Goal: Transaction & Acquisition: Purchase product/service

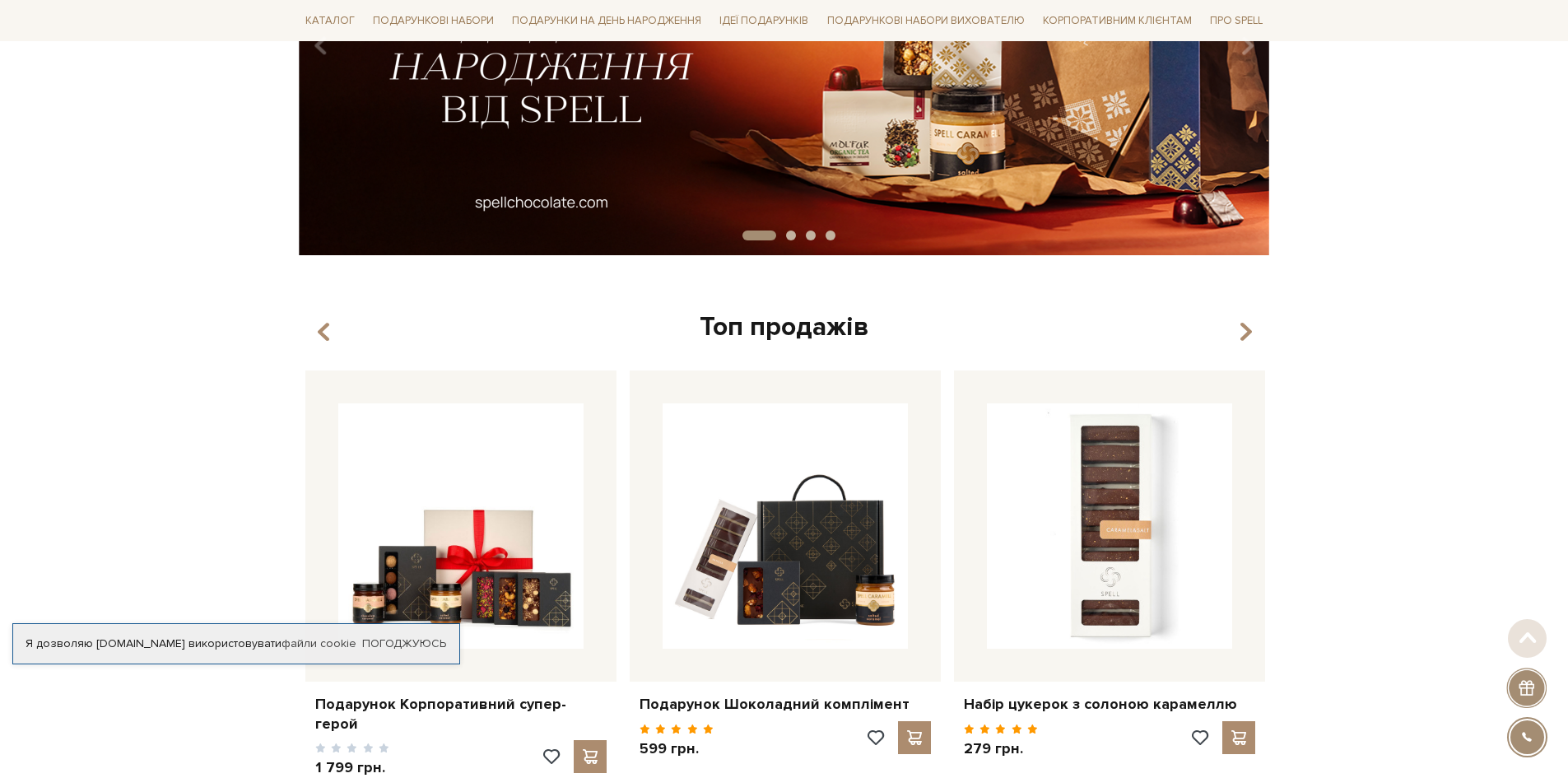
scroll to position [494, 0]
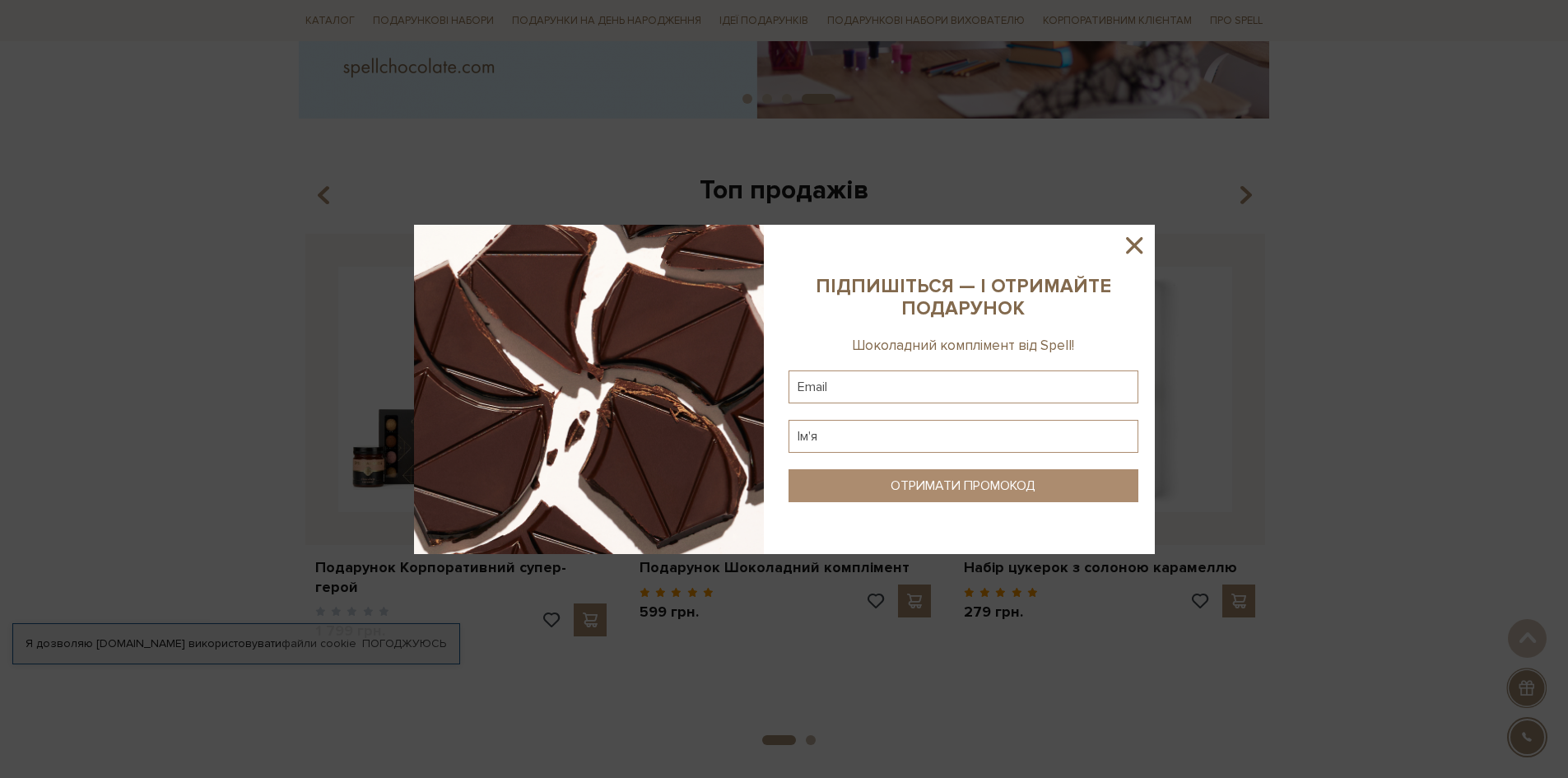
click at [1136, 241] on icon at bounding box center [1134, 246] width 28 height 28
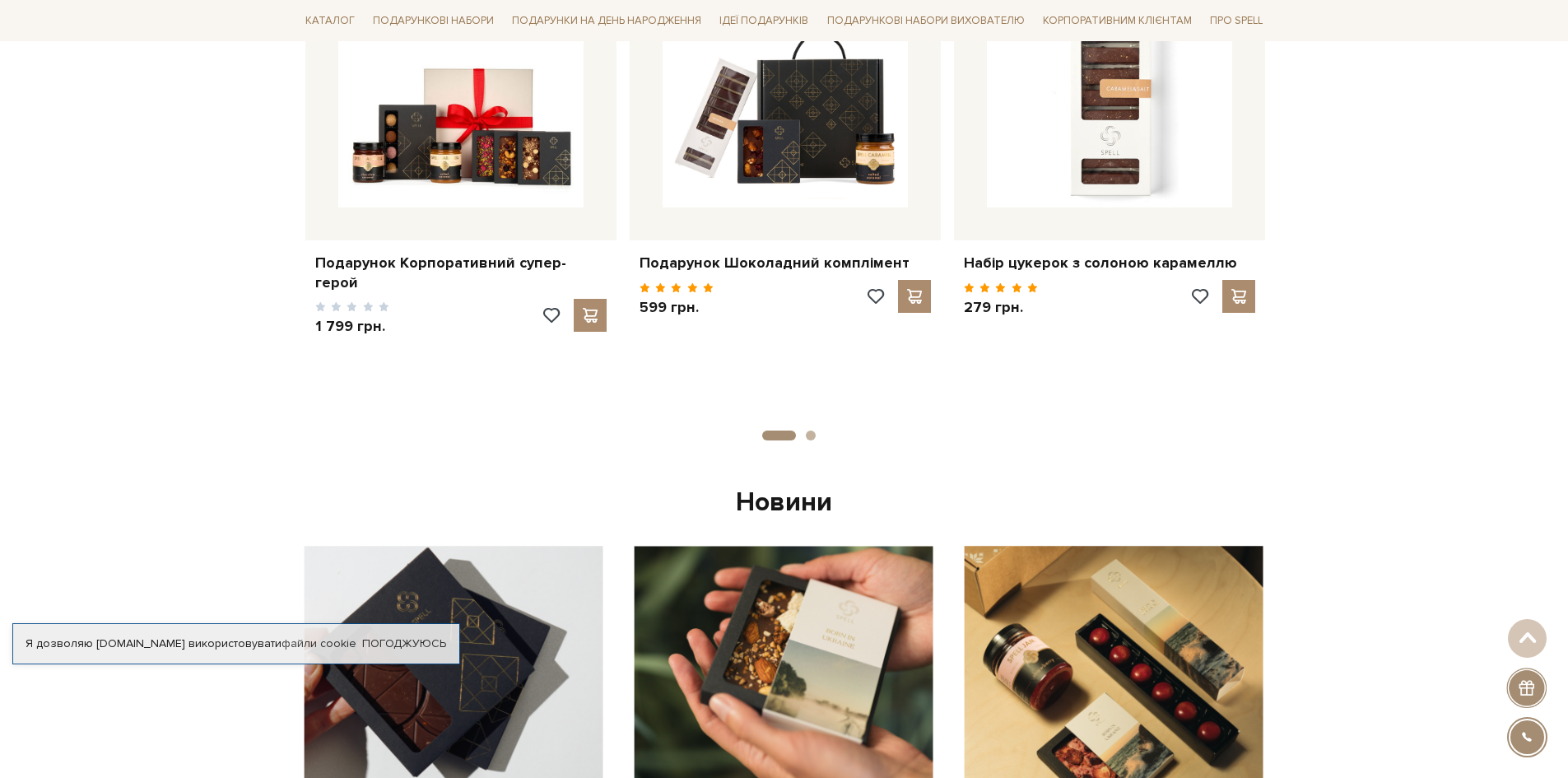
scroll to position [741, 0]
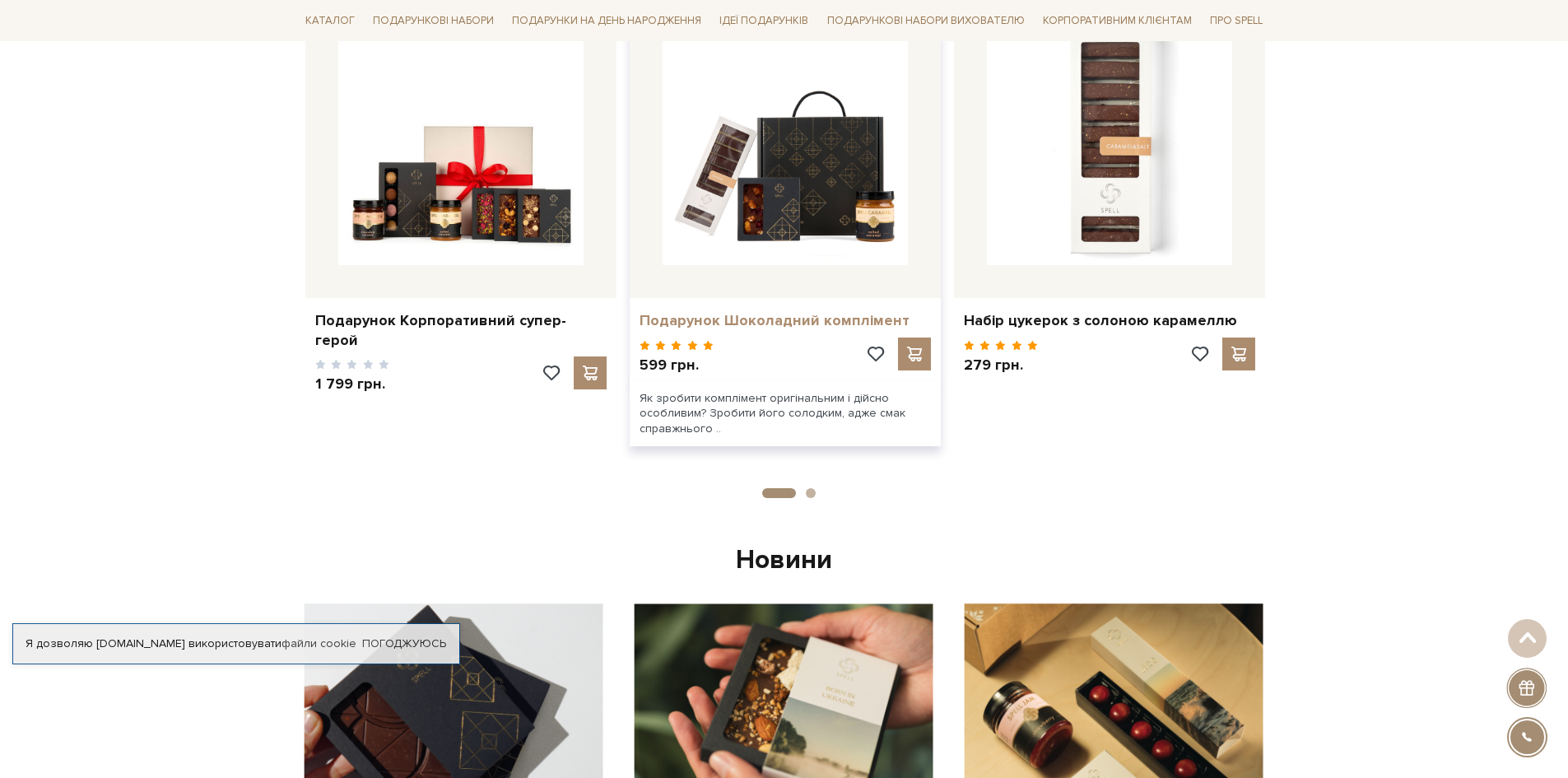
click at [784, 319] on link "Подарунок Шоколадний комплімент" at bounding box center [786, 321] width 291 height 19
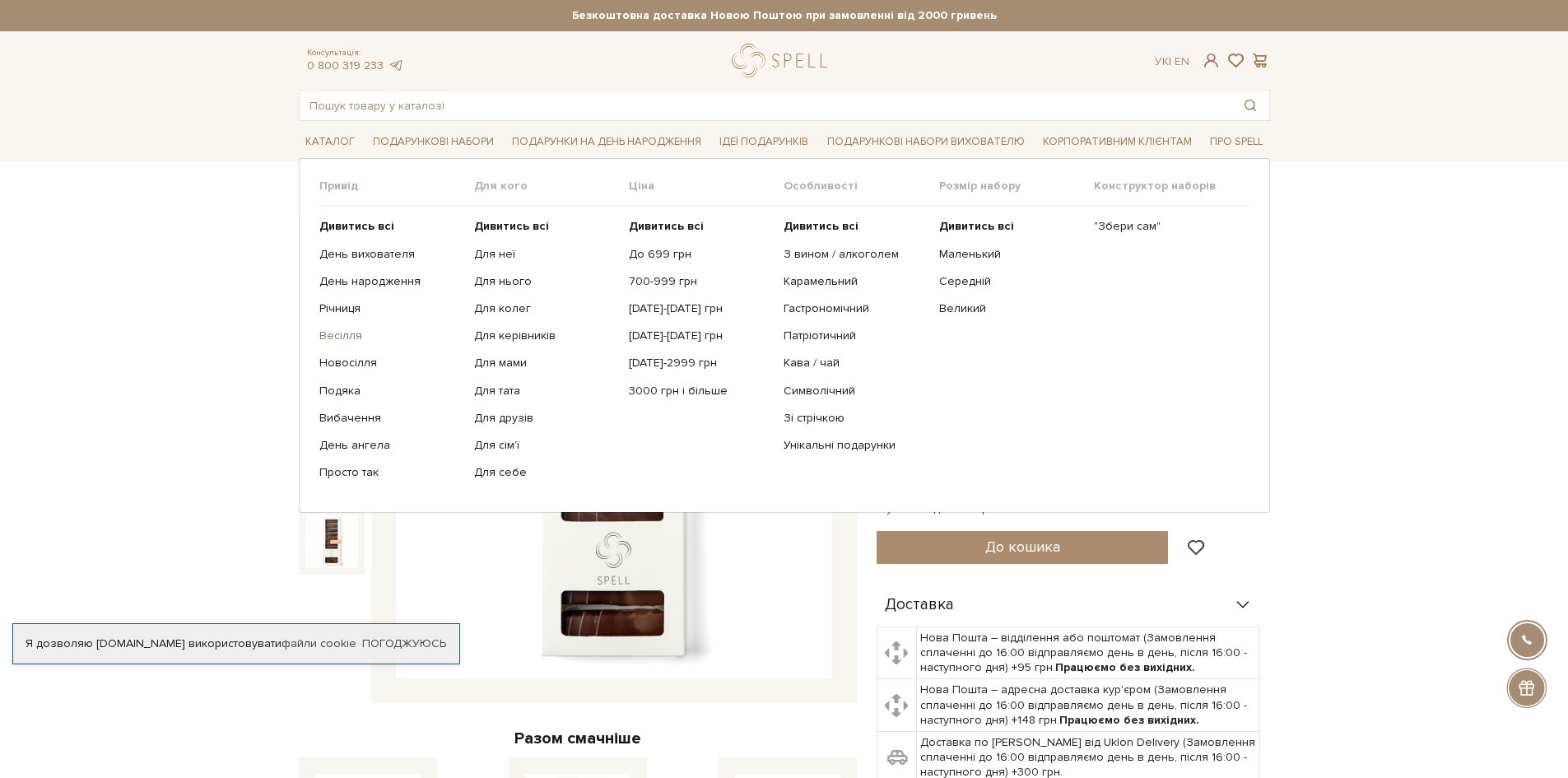
click at [350, 334] on link "Весілля" at bounding box center [391, 335] width 142 height 15
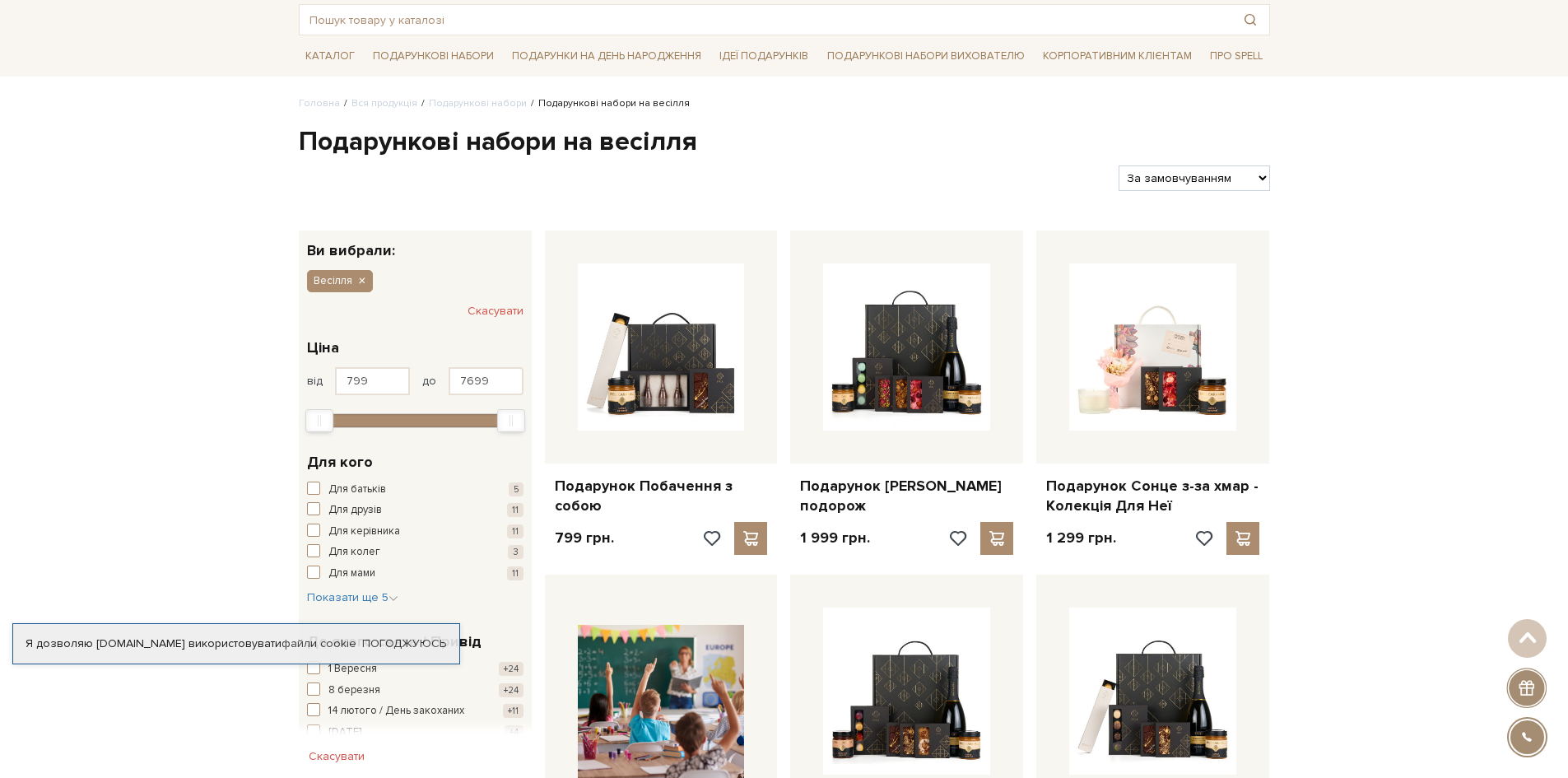
scroll to position [83, 0]
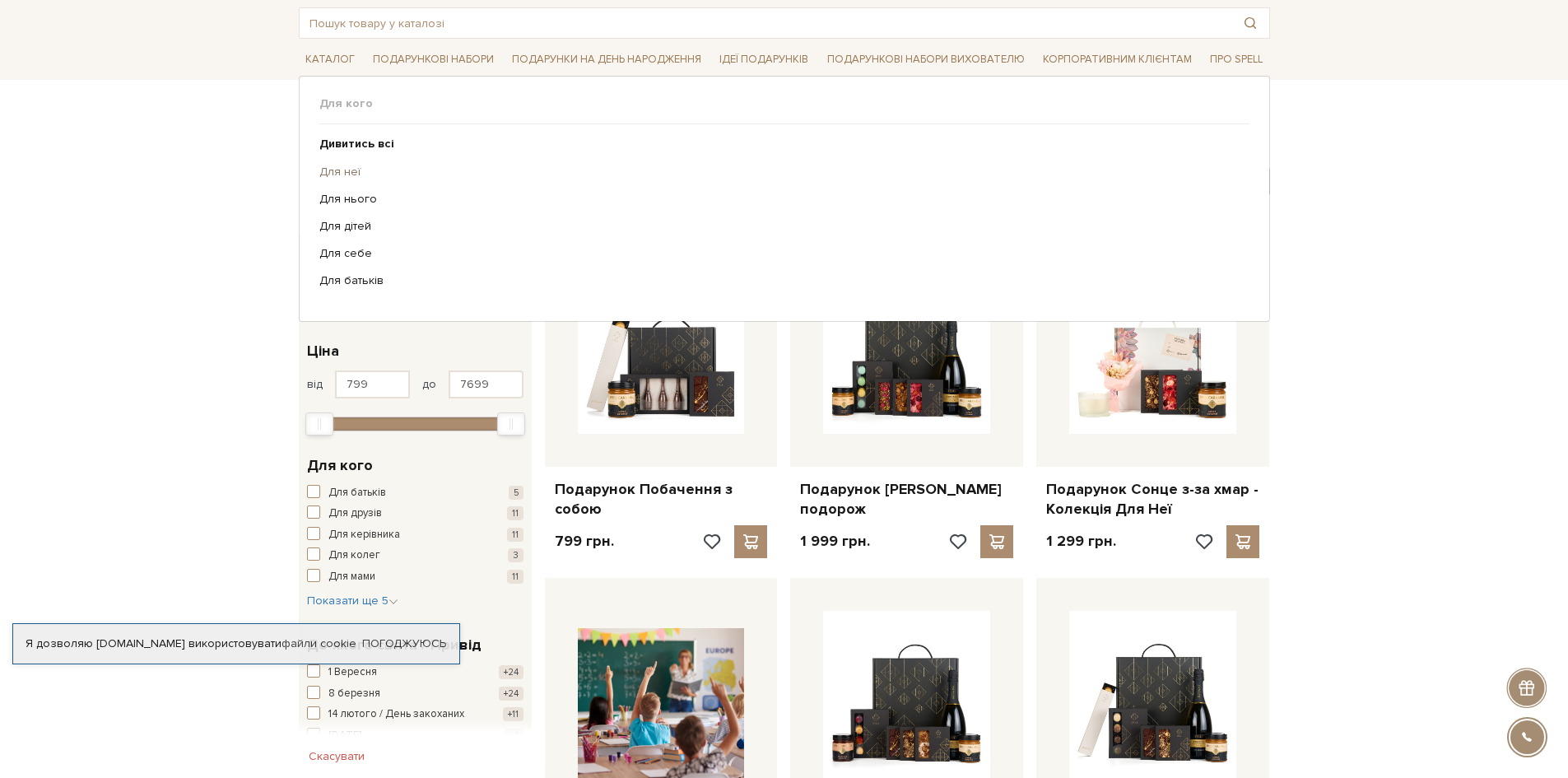
click at [348, 173] on link "Для неї" at bounding box center [779, 172] width 918 height 15
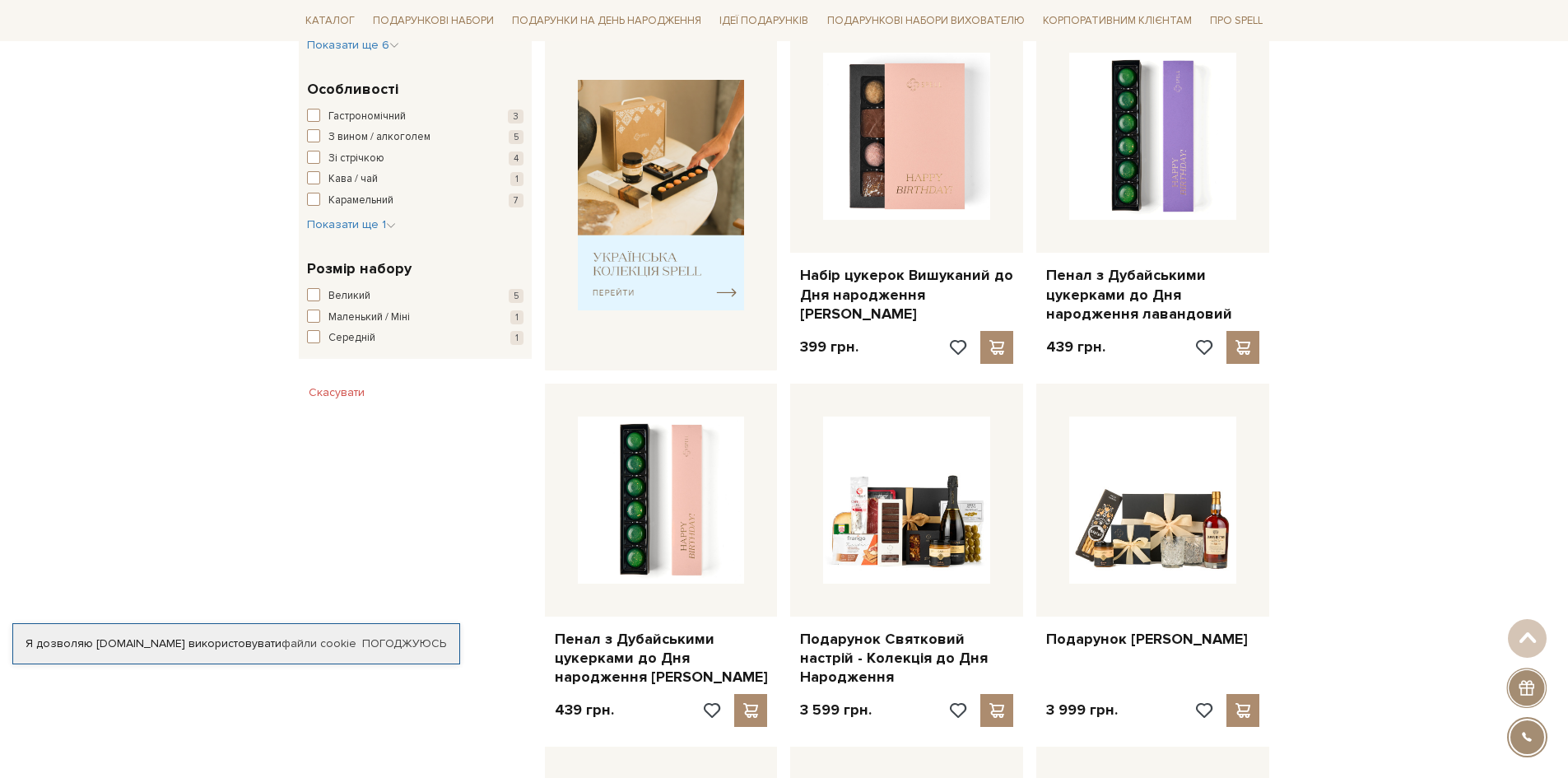
scroll to position [659, 0]
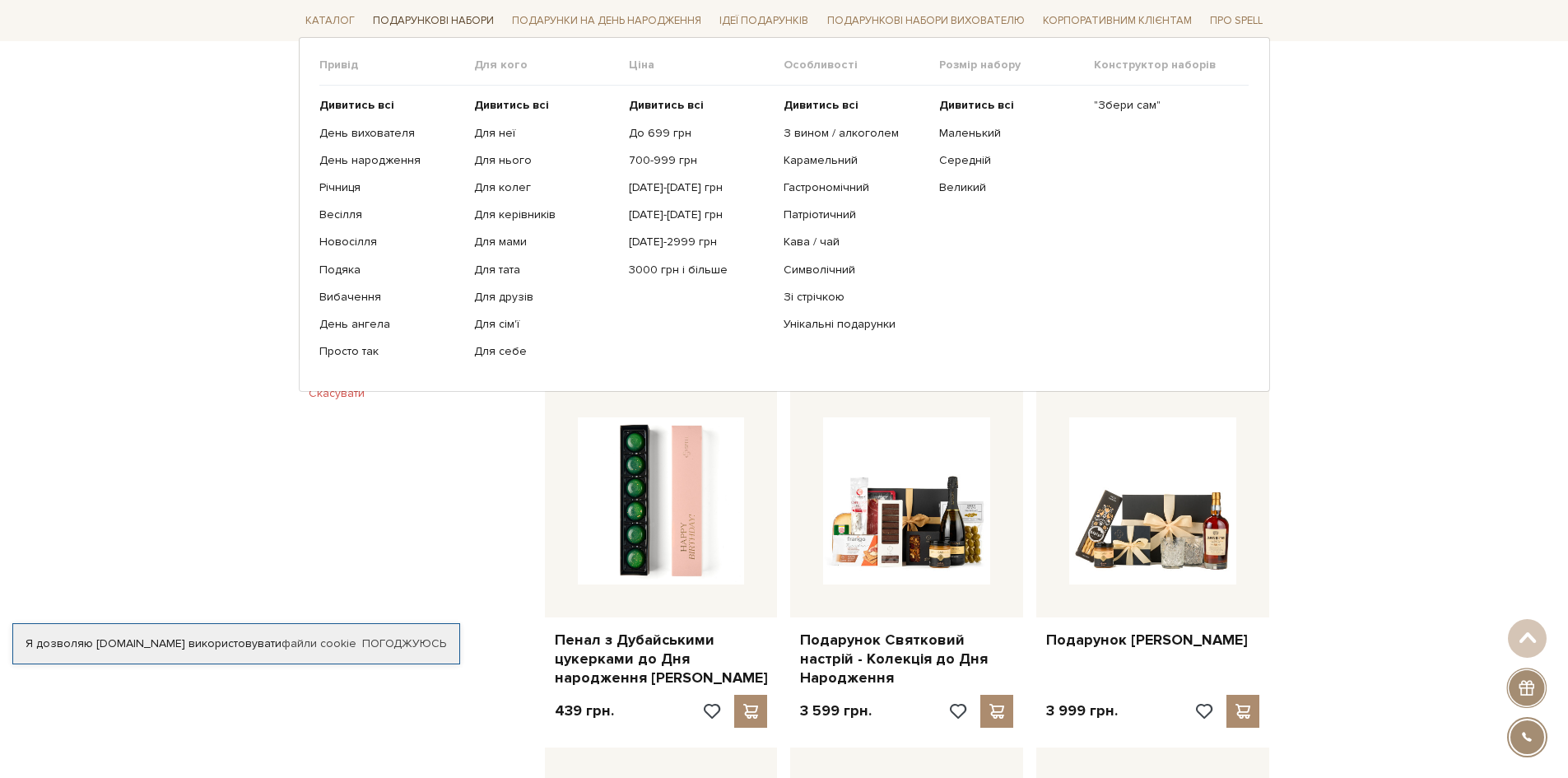
click at [474, 20] on link "Подарункові набори" at bounding box center [433, 20] width 134 height 25
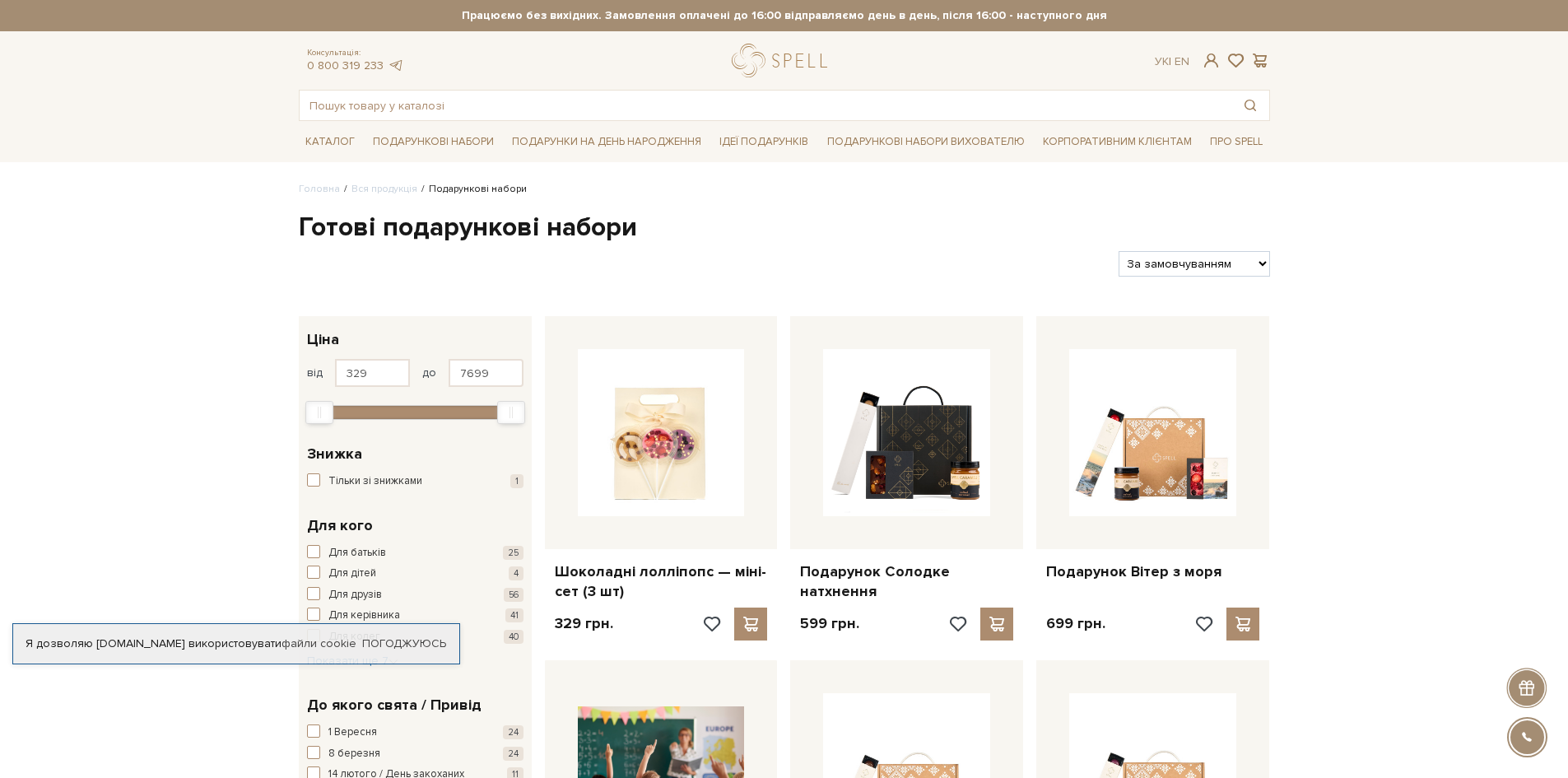
click at [1255, 262] on select "За замовчуванням За Ціною (зростання) За Ціною (зменшення) Новинки За популярні…" at bounding box center [1194, 263] width 151 height 25
select select "https://spellchocolate.com/our-productions/podarunkovi-box/?sort=p.price&order=…"
click at [1118, 251] on select "За замовчуванням За Ціною (зростання) За Ціною (зменшення) Новинки За популярні…" at bounding box center [1194, 263] width 151 height 25
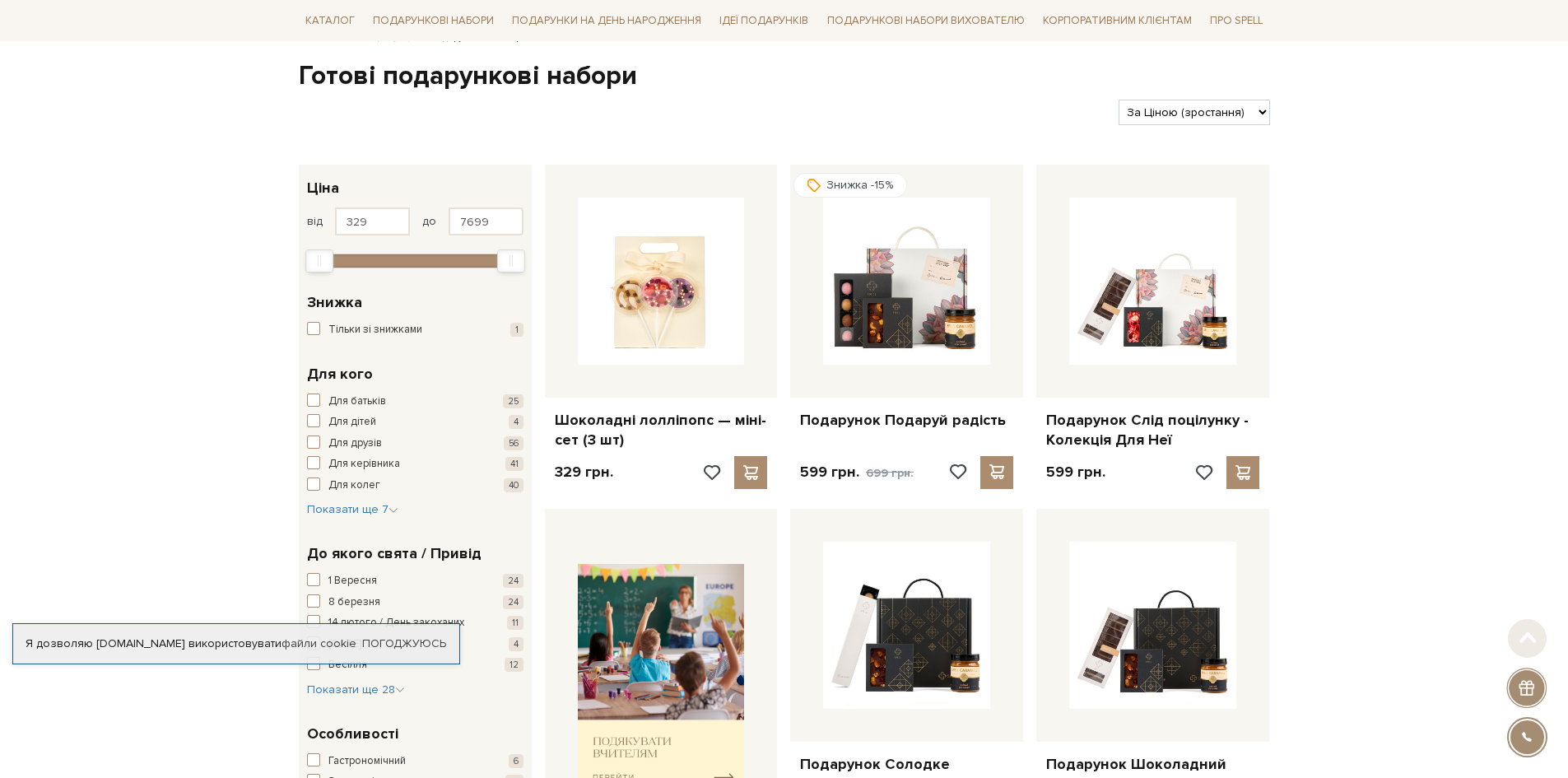
scroll to position [247, 0]
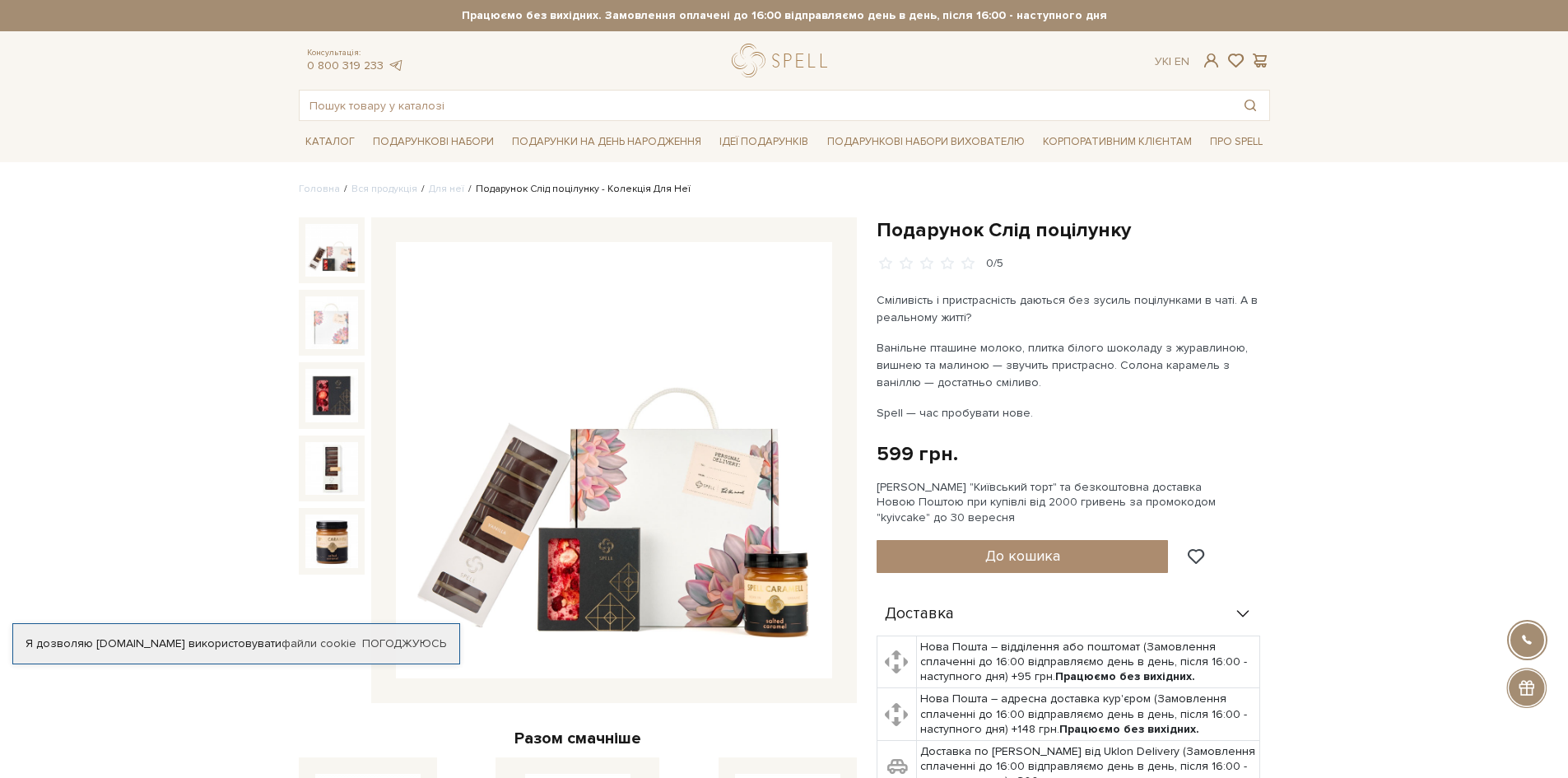
click at [709, 499] on img at bounding box center [614, 460] width 436 height 436
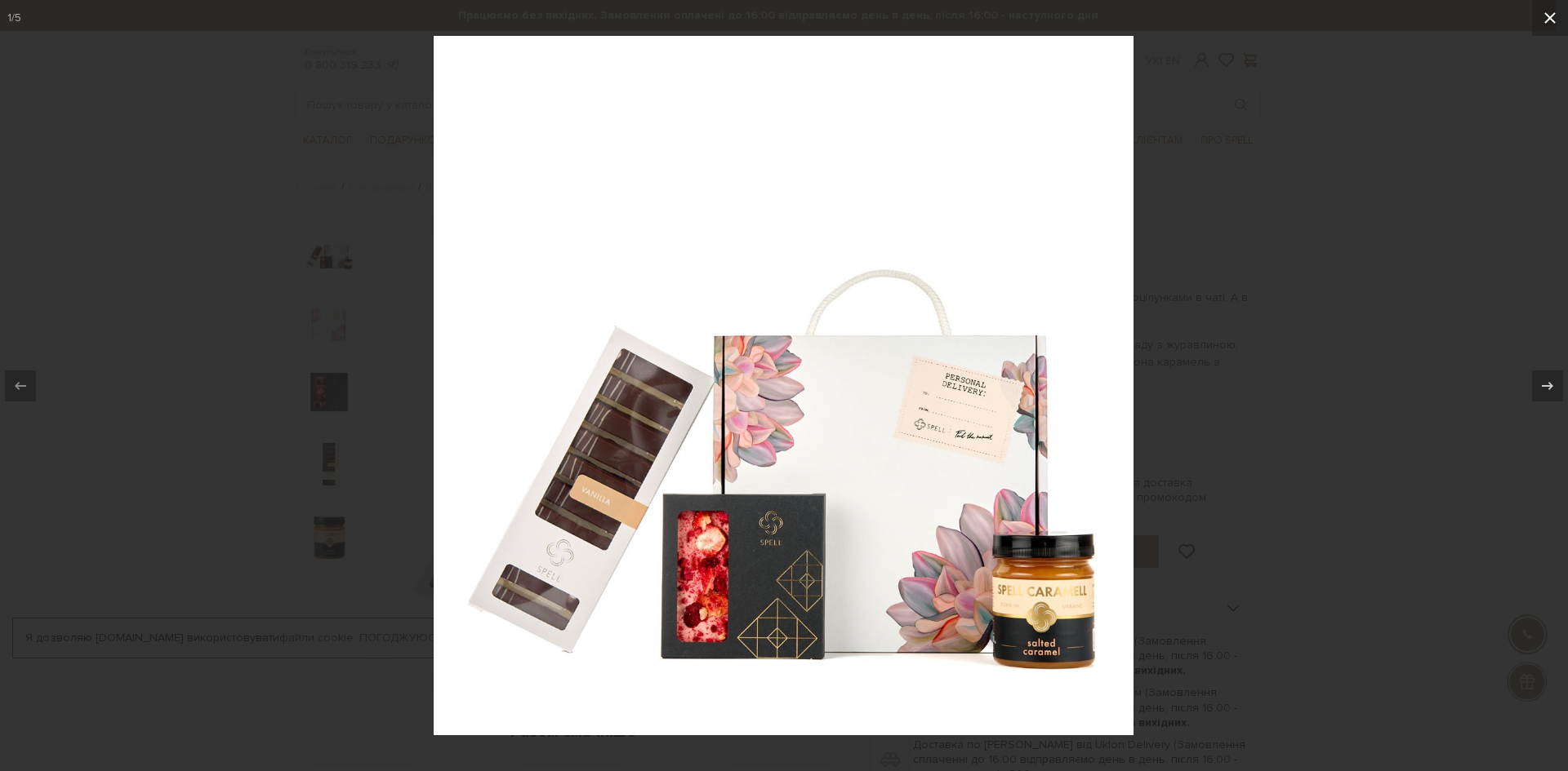
click at [1547, 20] on icon at bounding box center [1549, 17] width 11 height 11
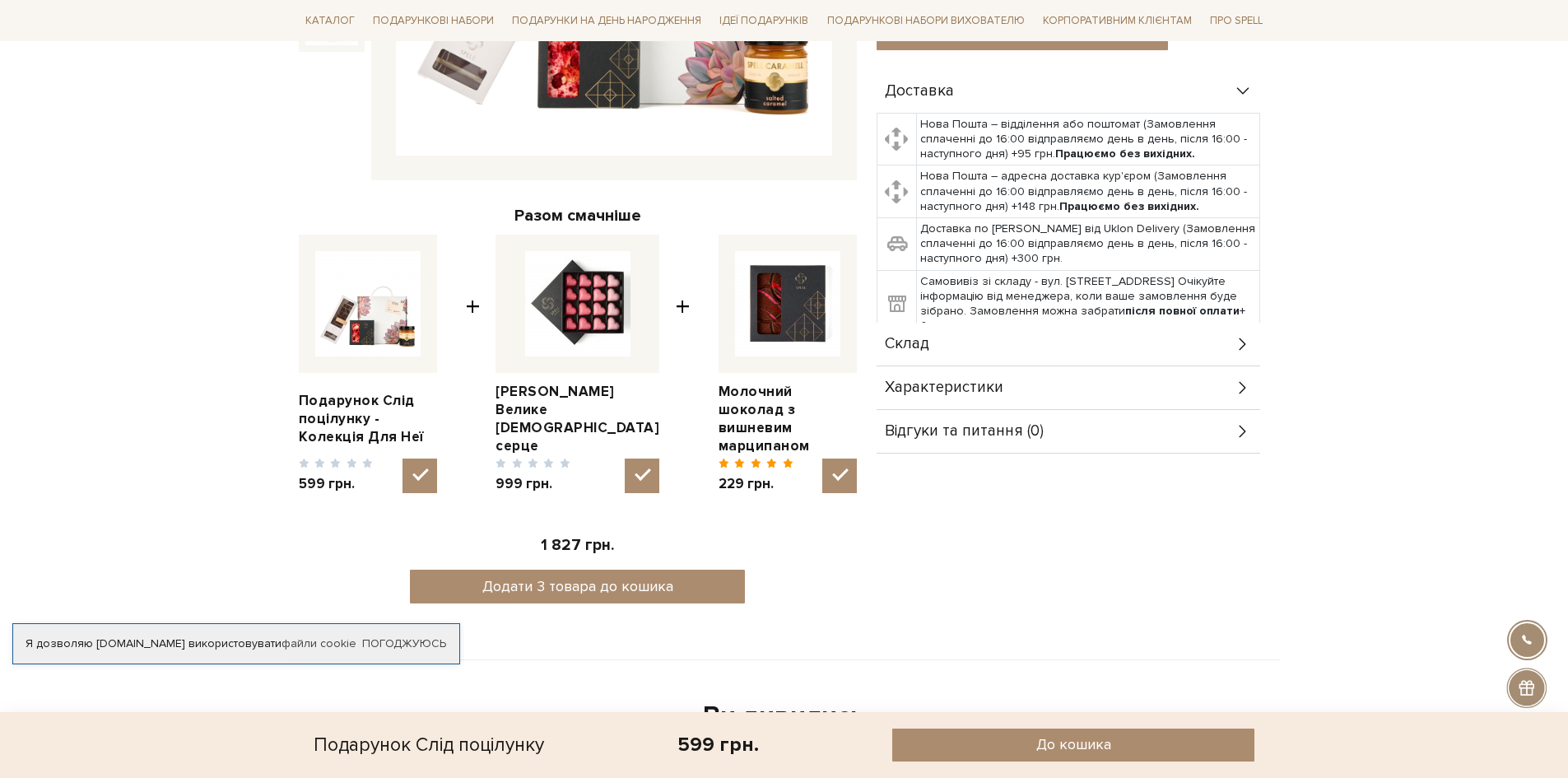
scroll to position [513, 0]
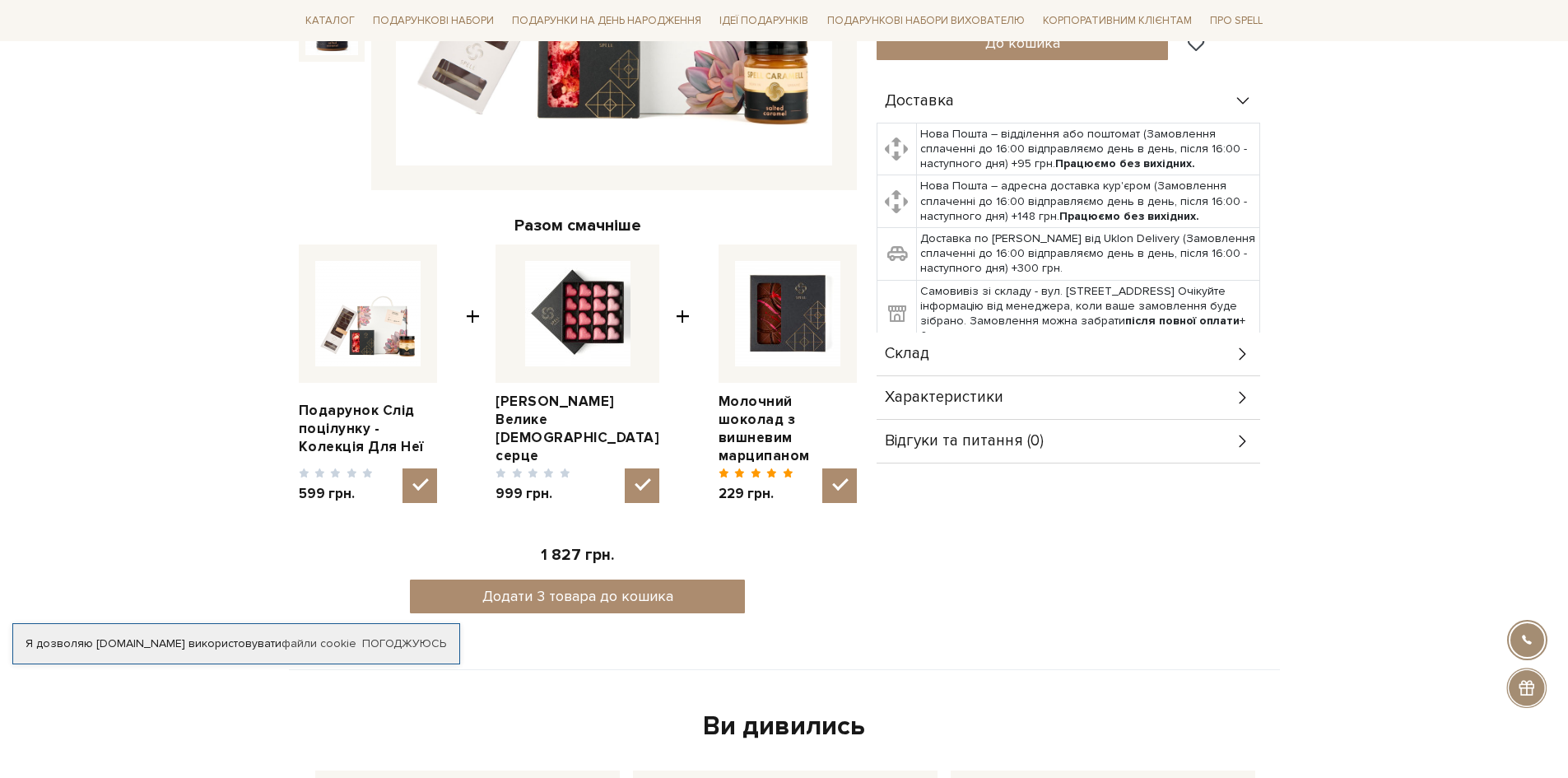
click at [1066, 353] on div "Склад" at bounding box center [1068, 354] width 384 height 43
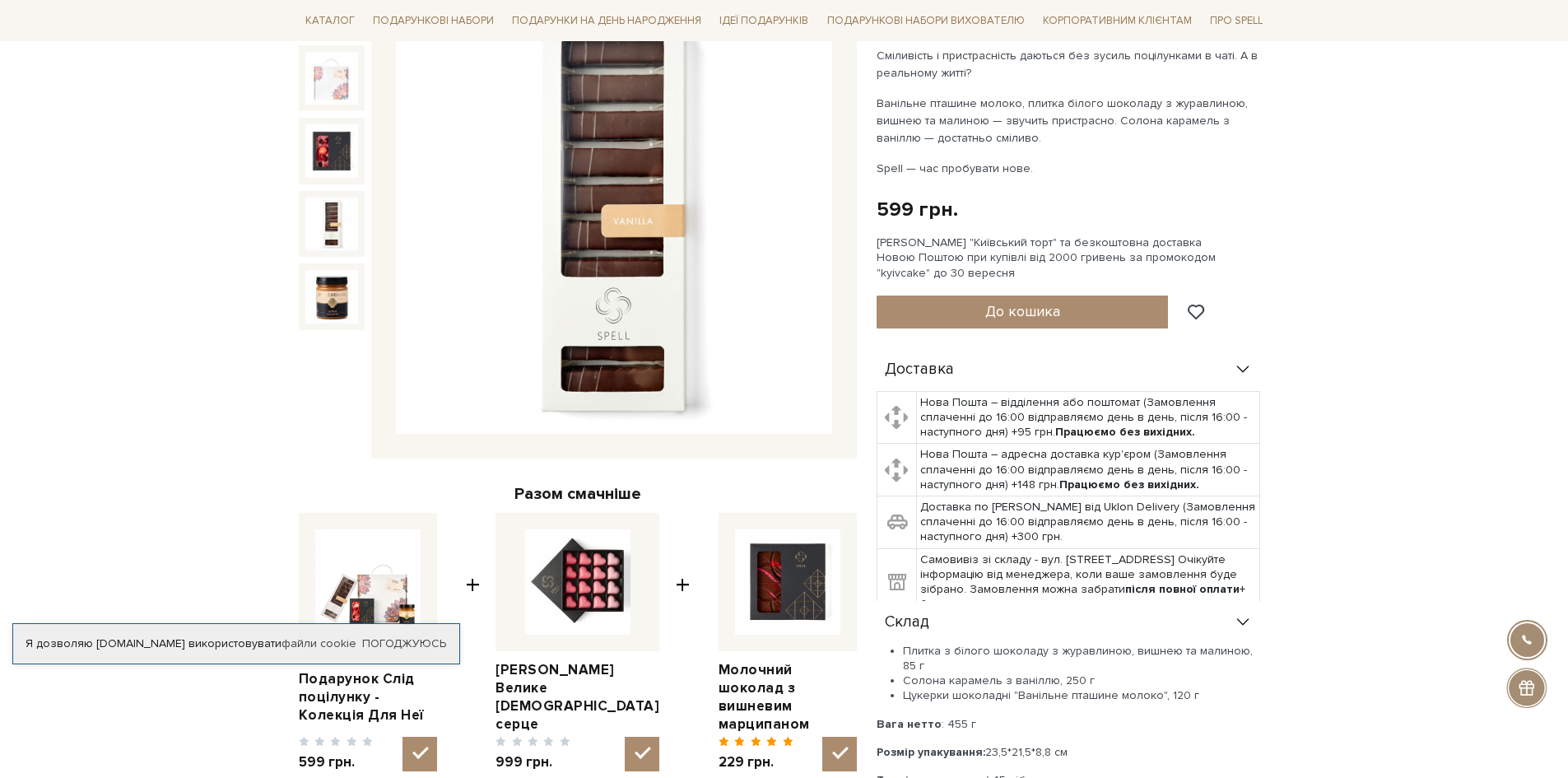
scroll to position [165, 0]
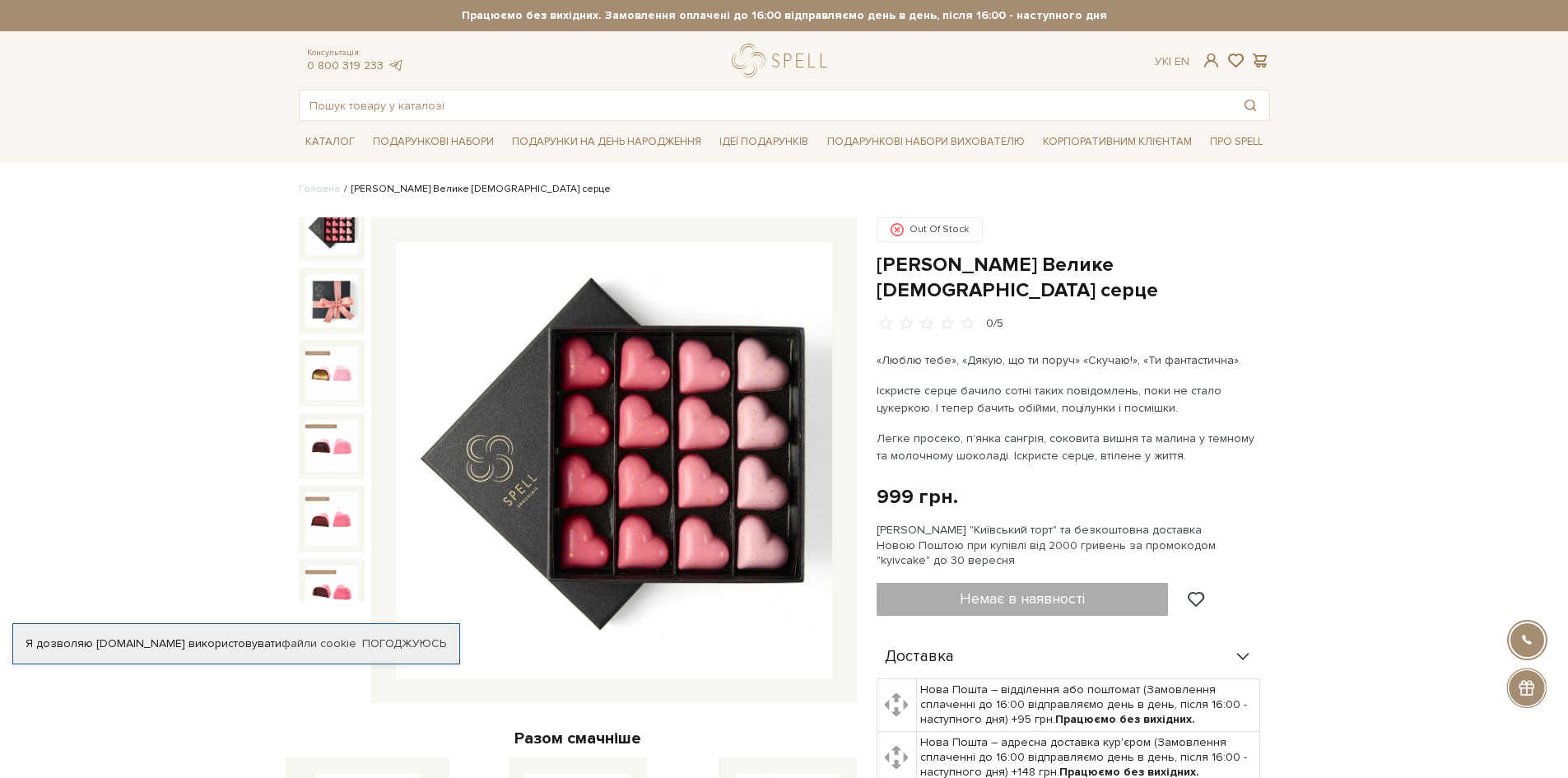
scroll to position [35, 0]
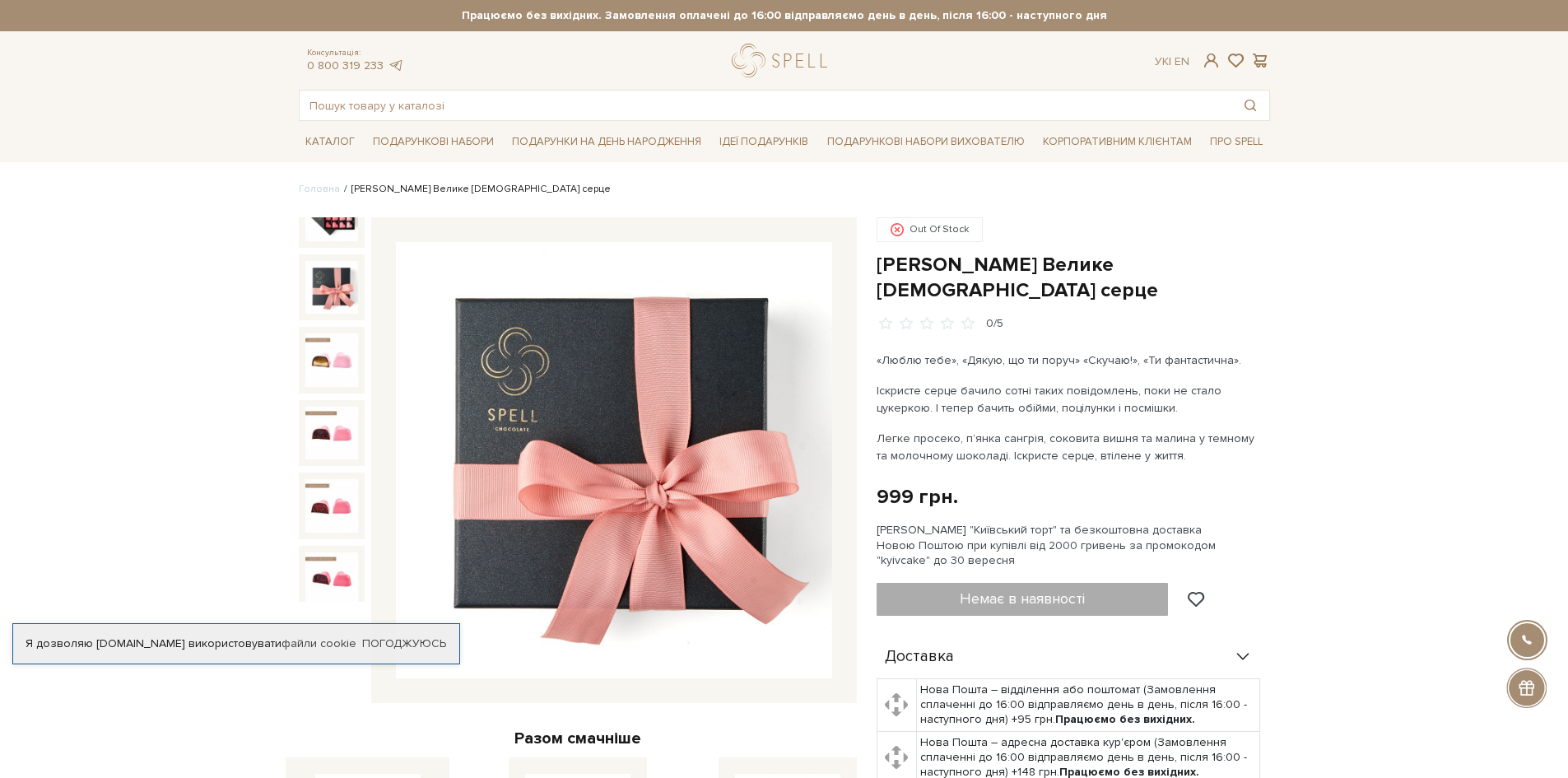
click at [336, 290] on img at bounding box center [332, 287] width 53 height 53
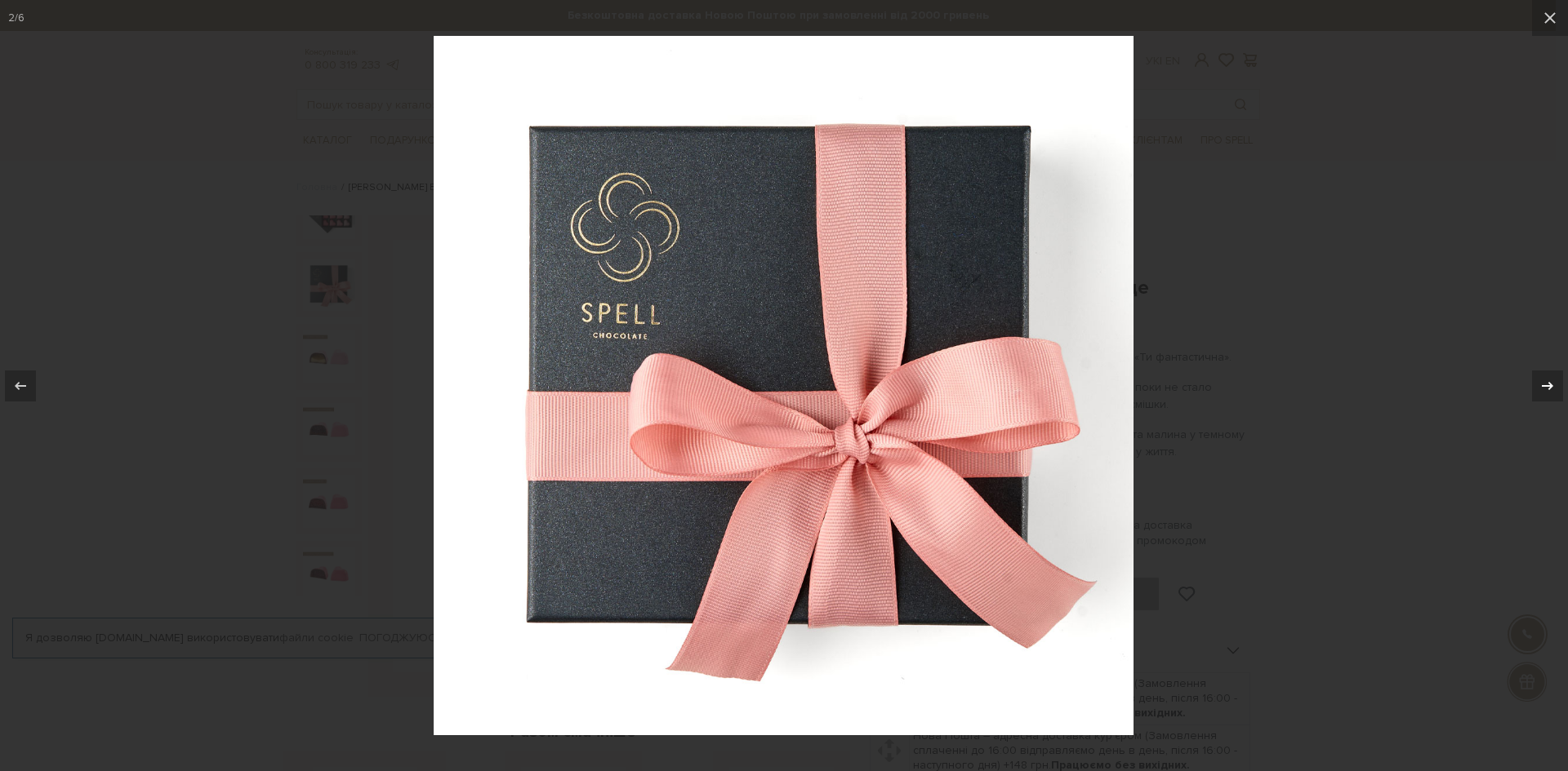
click at [1555, 374] on button at bounding box center [1539, 386] width 57 height 82
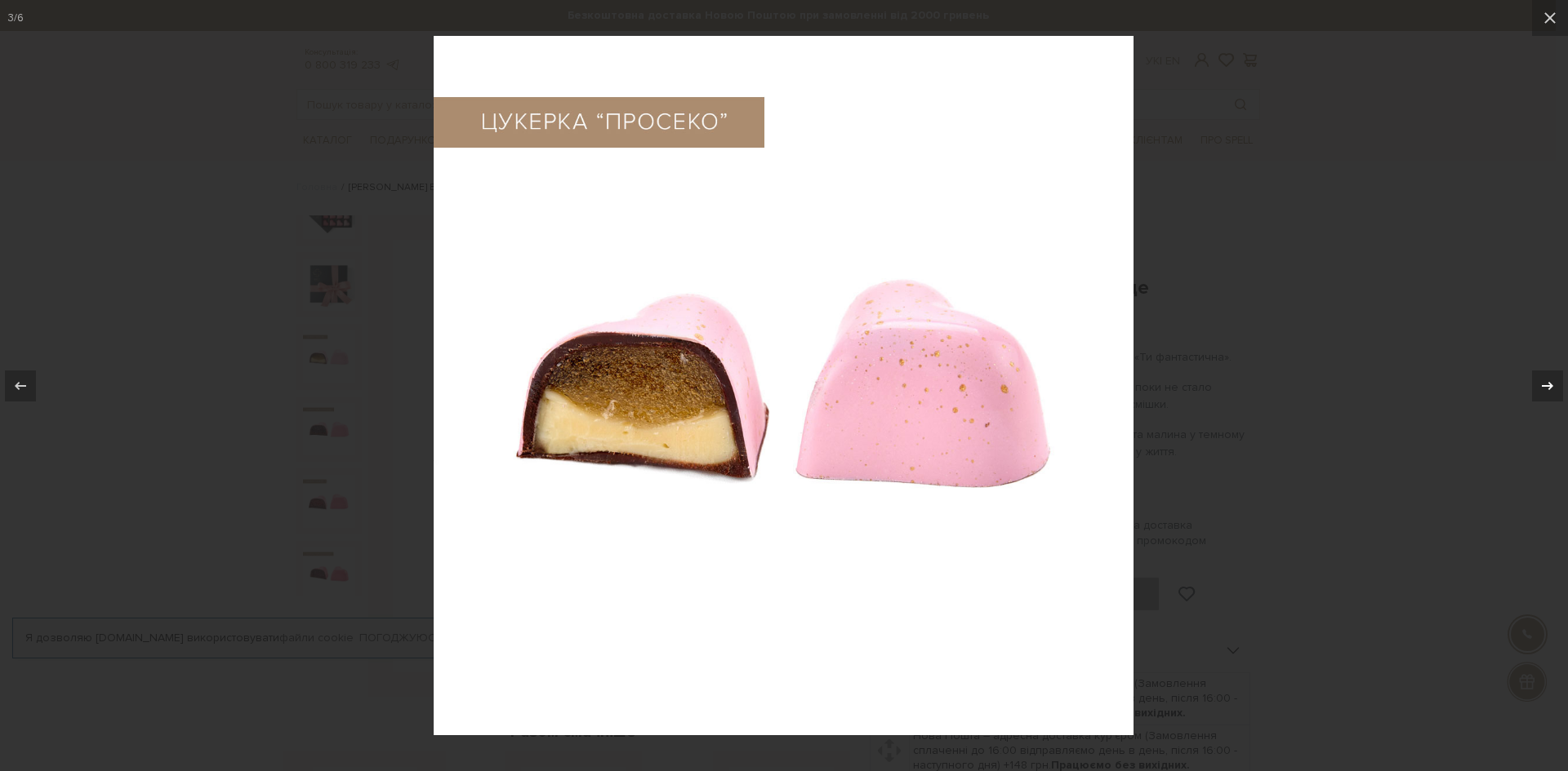
click at [1555, 374] on button at bounding box center [1539, 386] width 57 height 82
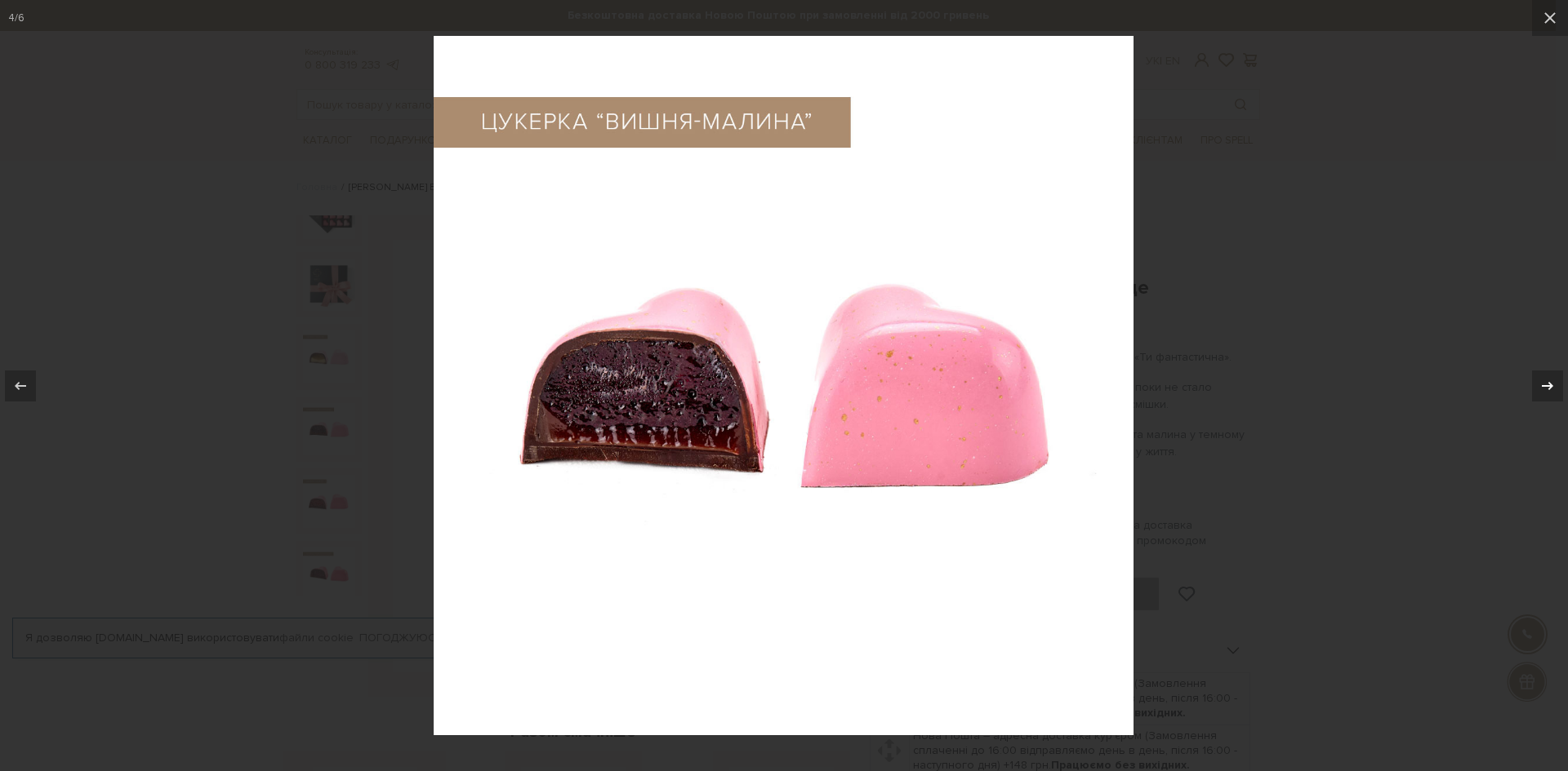
click at [1555, 374] on button at bounding box center [1539, 386] width 57 height 82
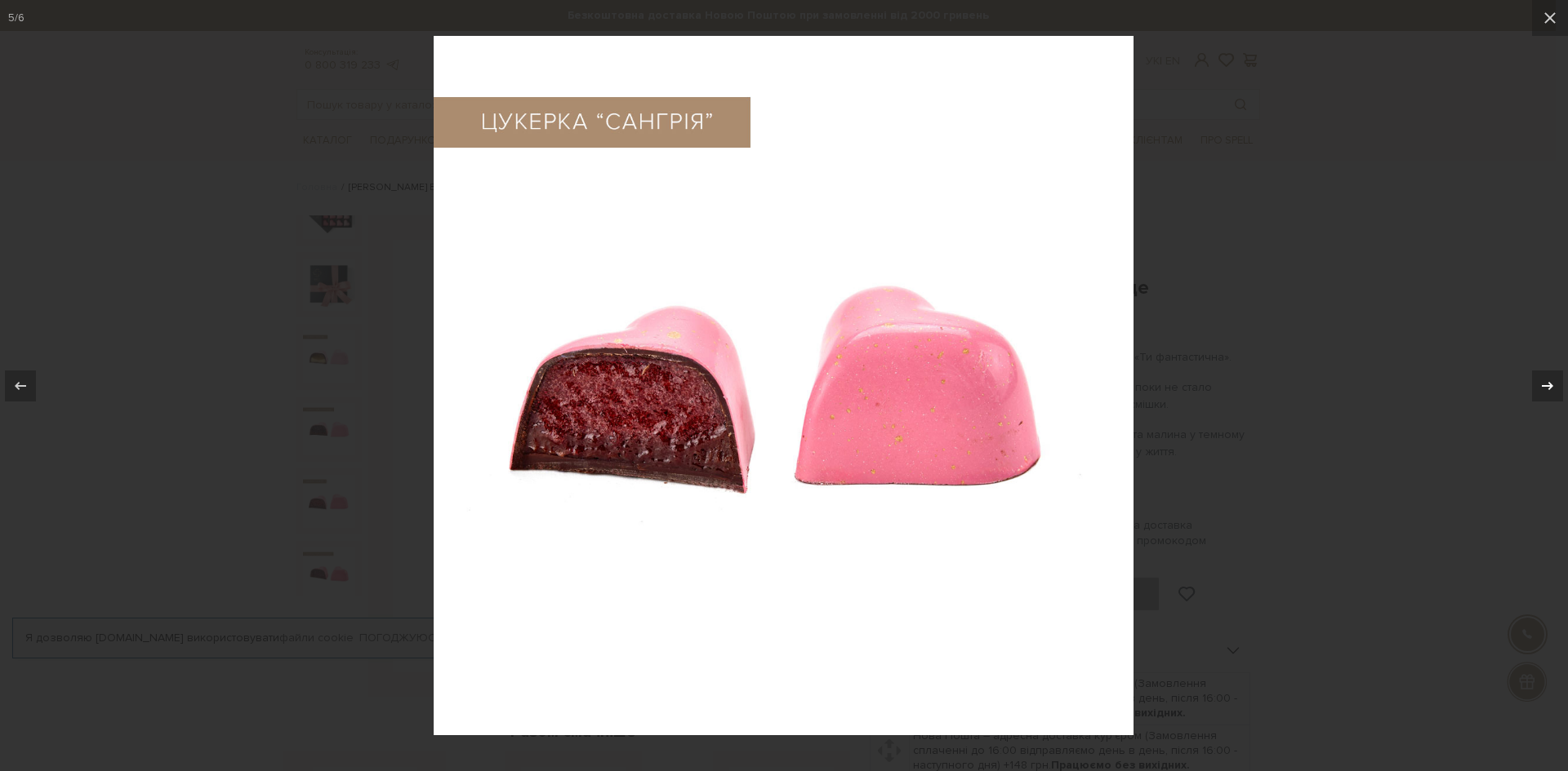
click at [1555, 374] on button at bounding box center [1539, 386] width 57 height 82
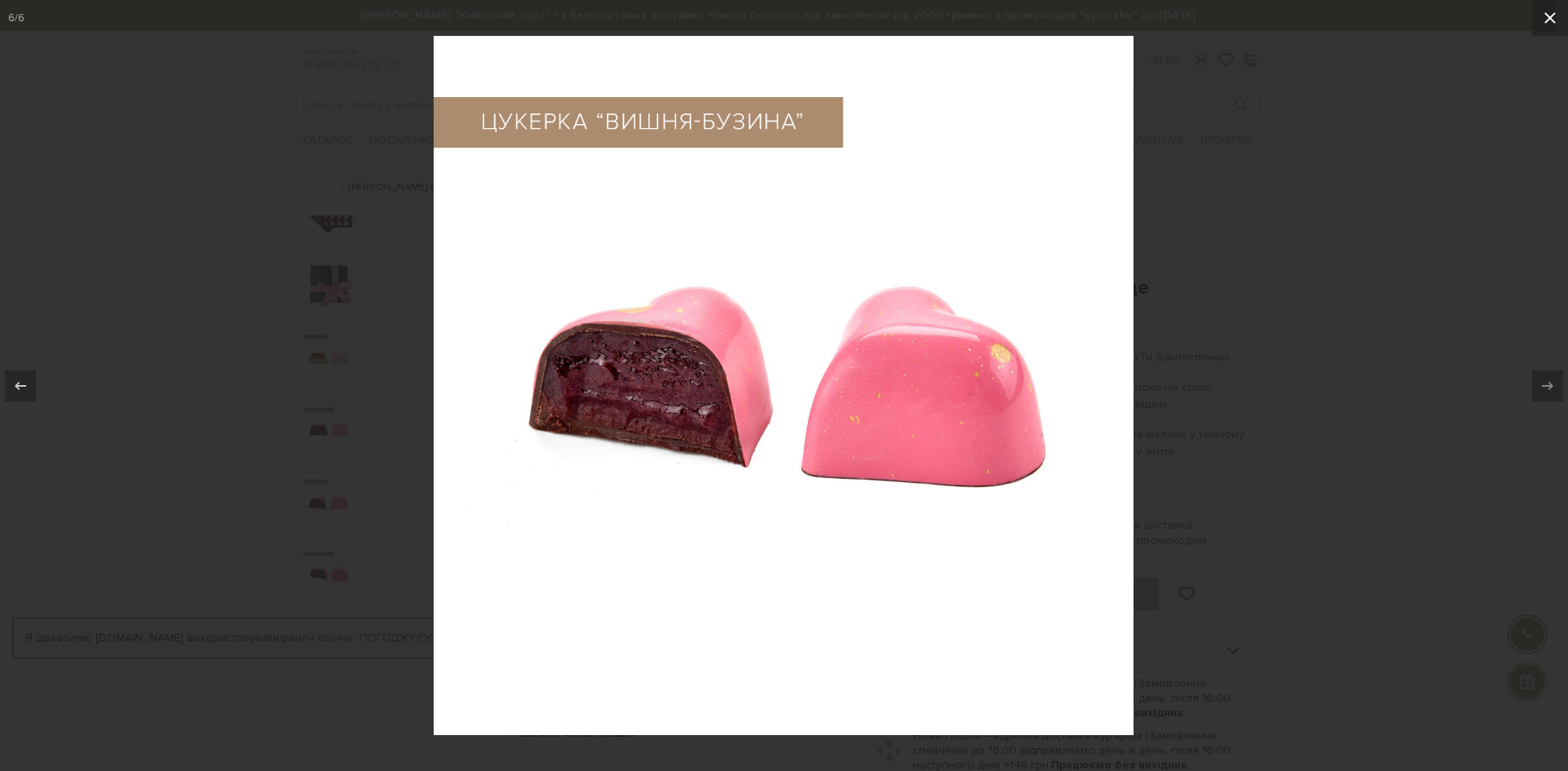
click at [1555, 11] on icon at bounding box center [1550, 17] width 20 height 20
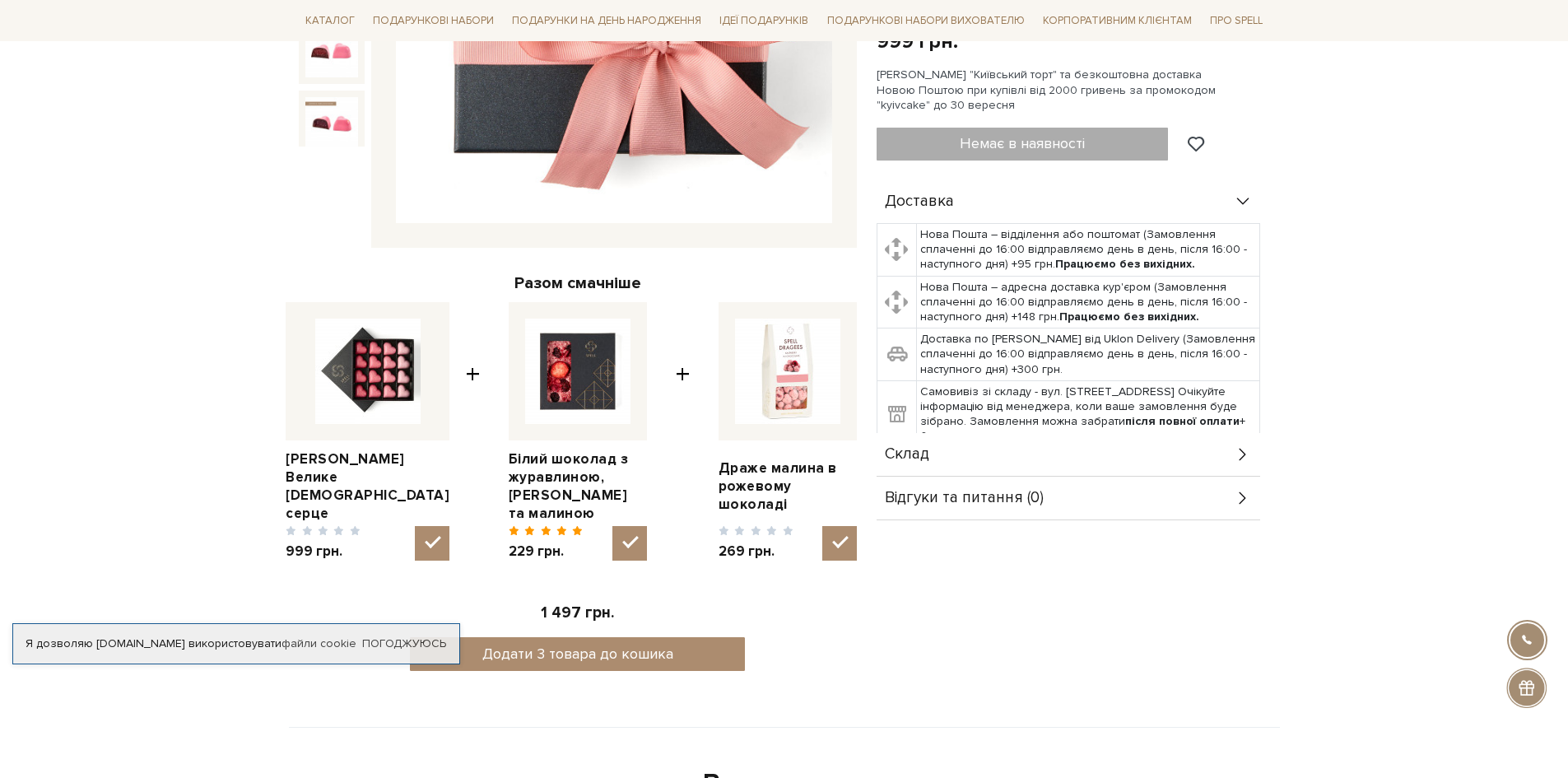
scroll to position [494, 0]
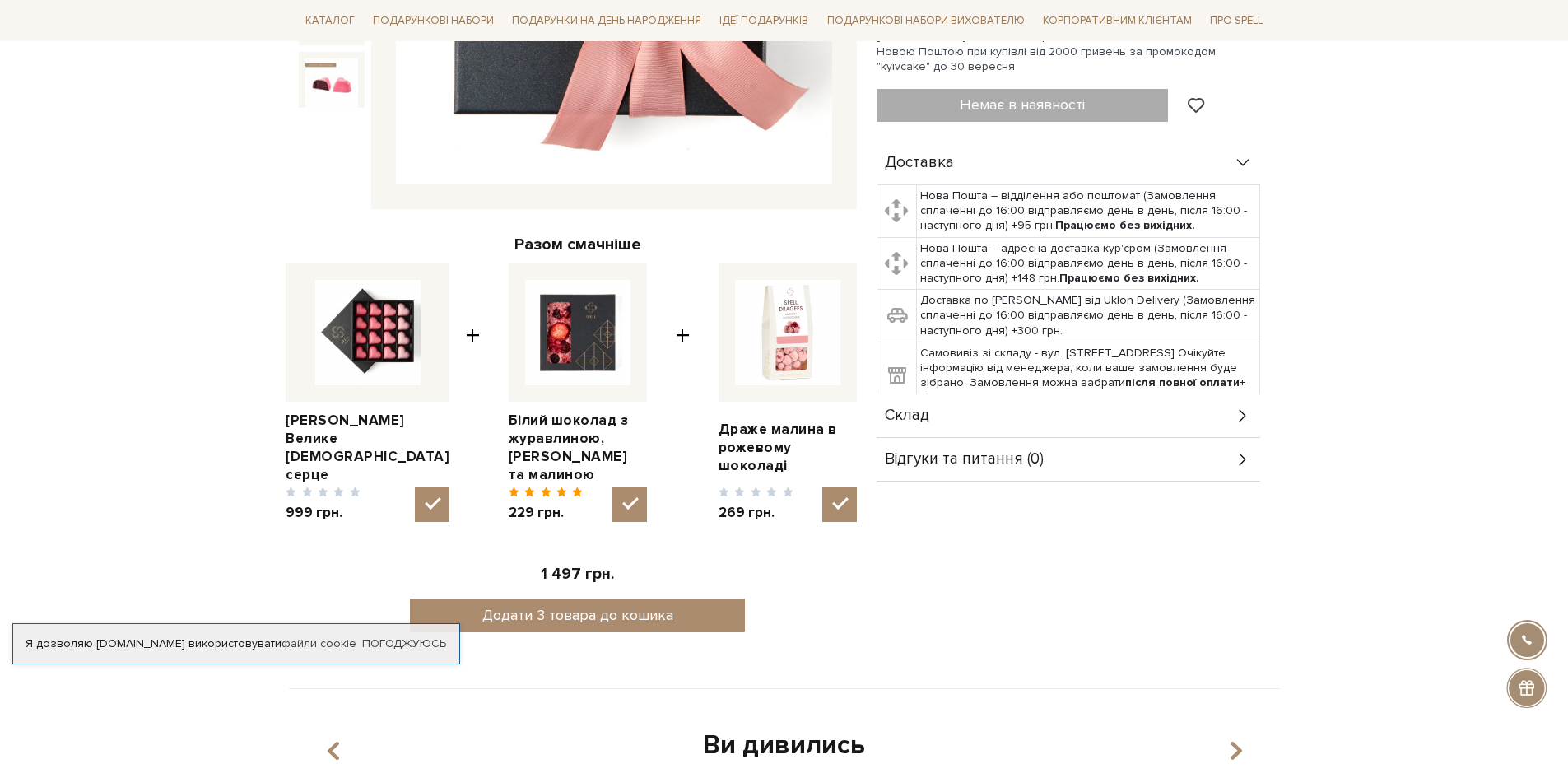
click at [1163, 394] on div "Склад" at bounding box center [1068, 415] width 384 height 43
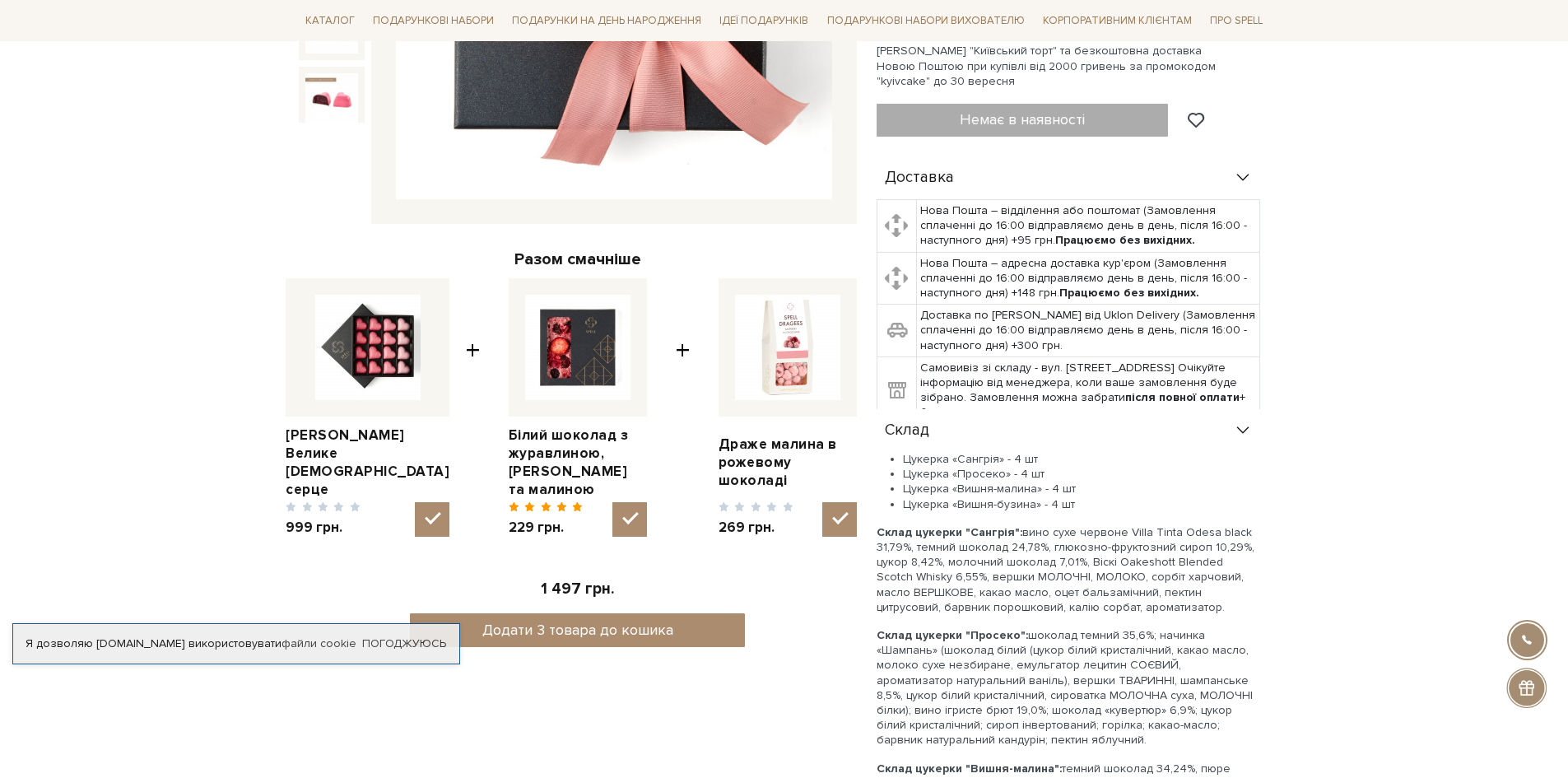
scroll to position [83, 0]
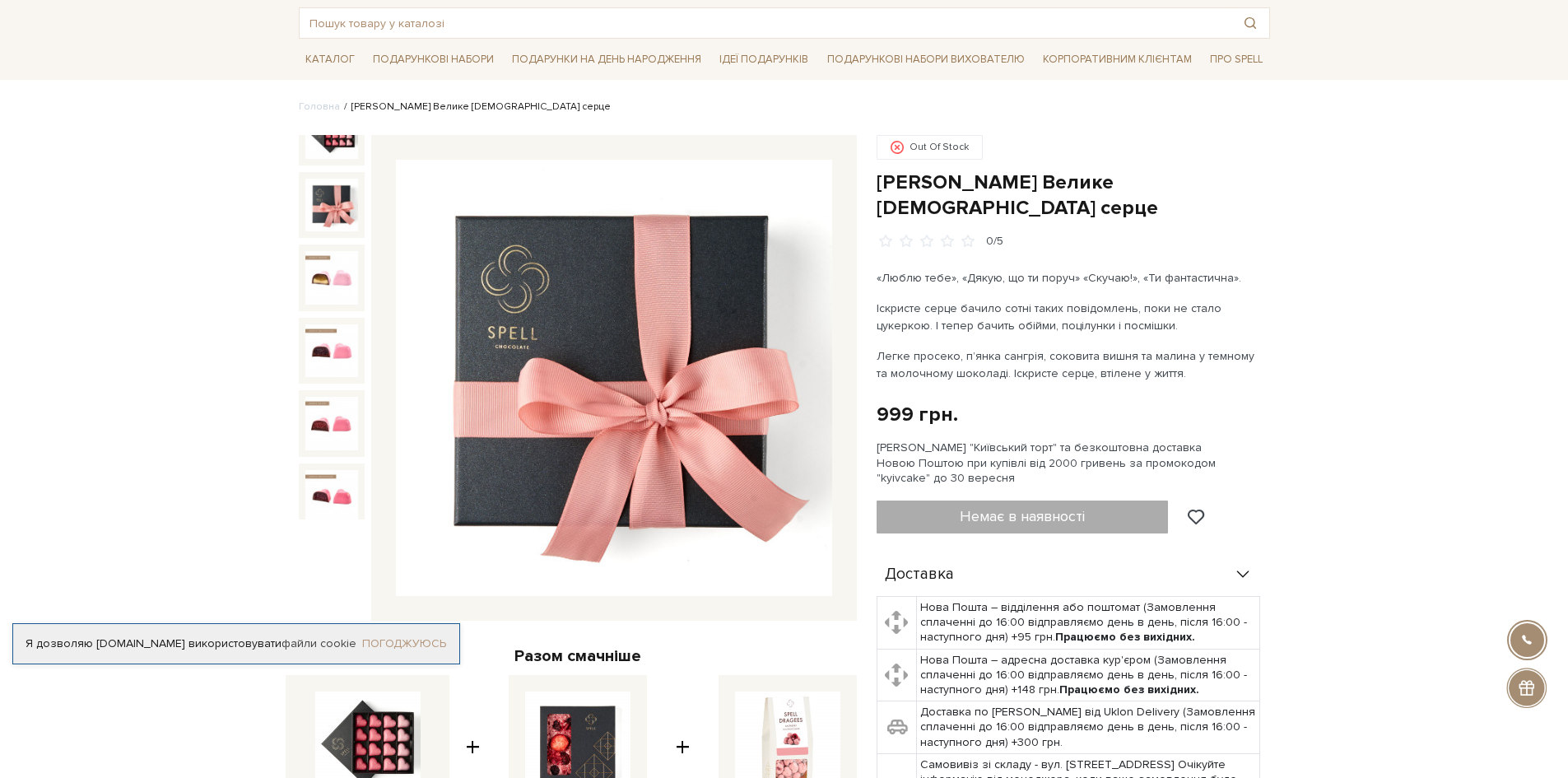
click at [406, 648] on link "Погоджуюсь" at bounding box center [405, 644] width 84 height 15
